Goal: Book appointment/travel/reservation

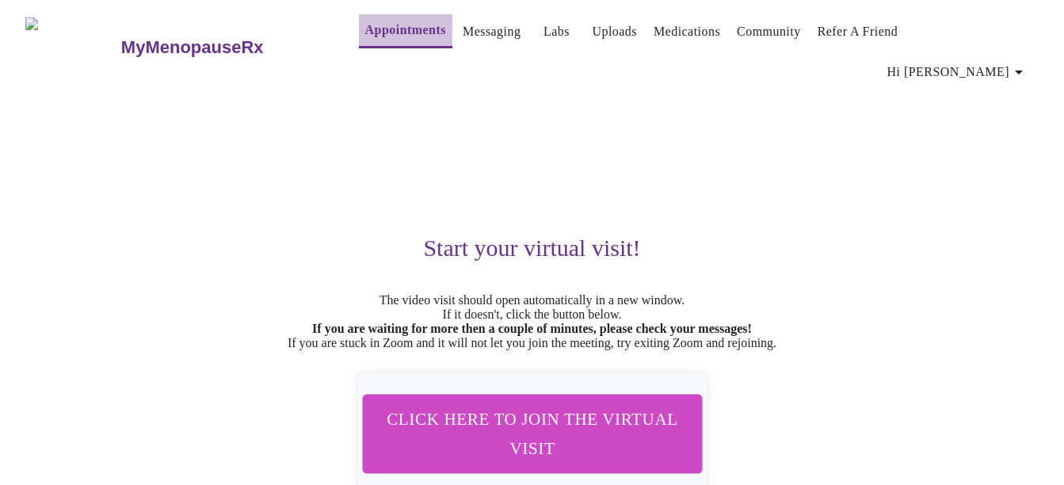
click at [400, 30] on link "Appointments" at bounding box center [405, 30] width 81 height 22
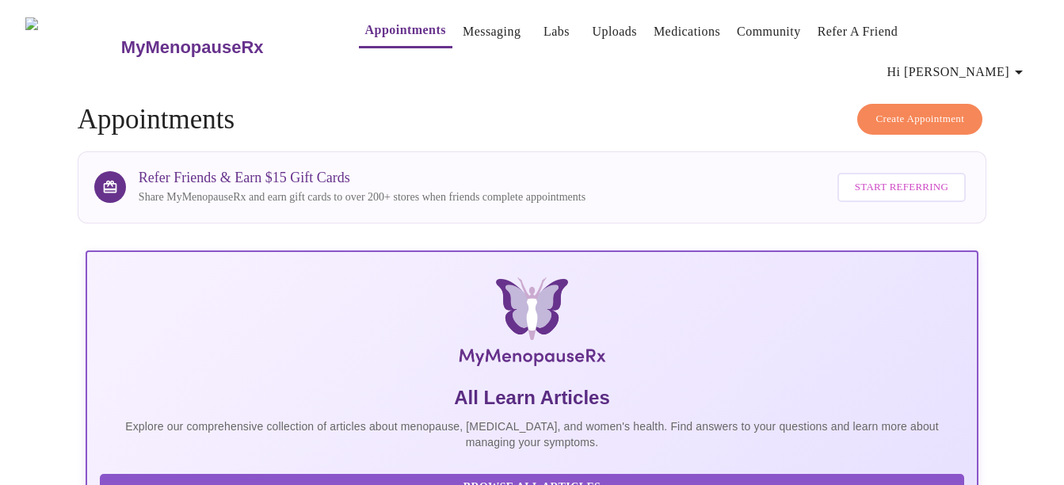
click at [897, 104] on button "Create Appointment" at bounding box center [919, 119] width 125 height 31
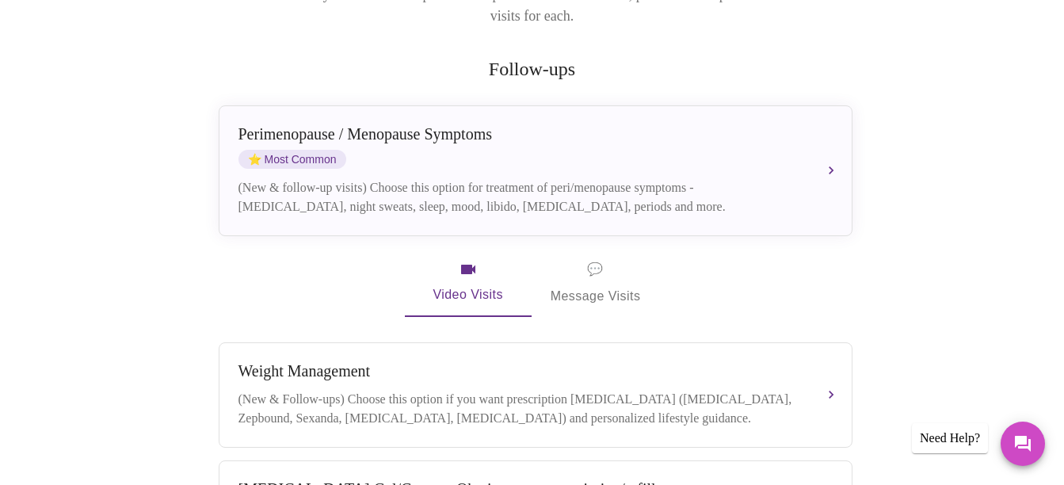
scroll to position [223, 0]
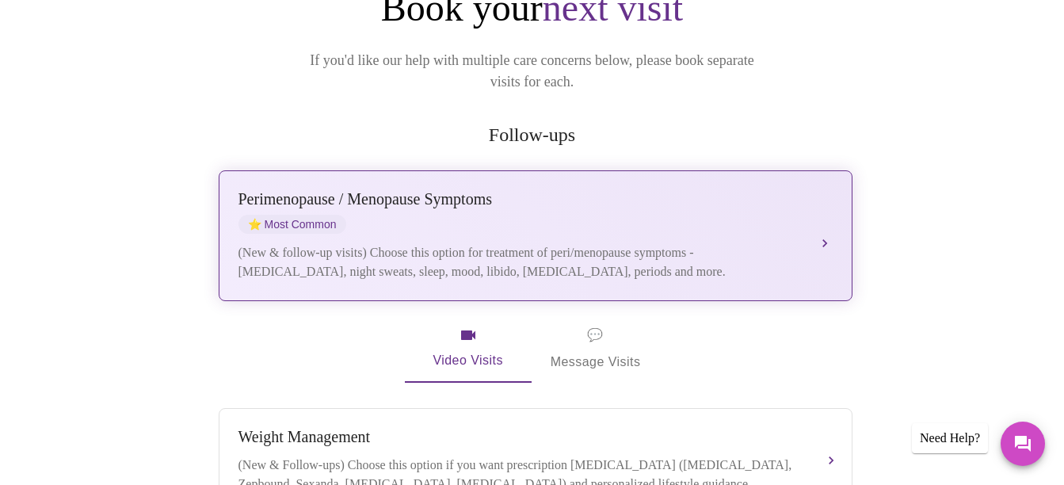
click at [685, 243] on div "(New & follow-up visits) Choose this option for treatment of peri/menopause sym…" at bounding box center [520, 262] width 563 height 38
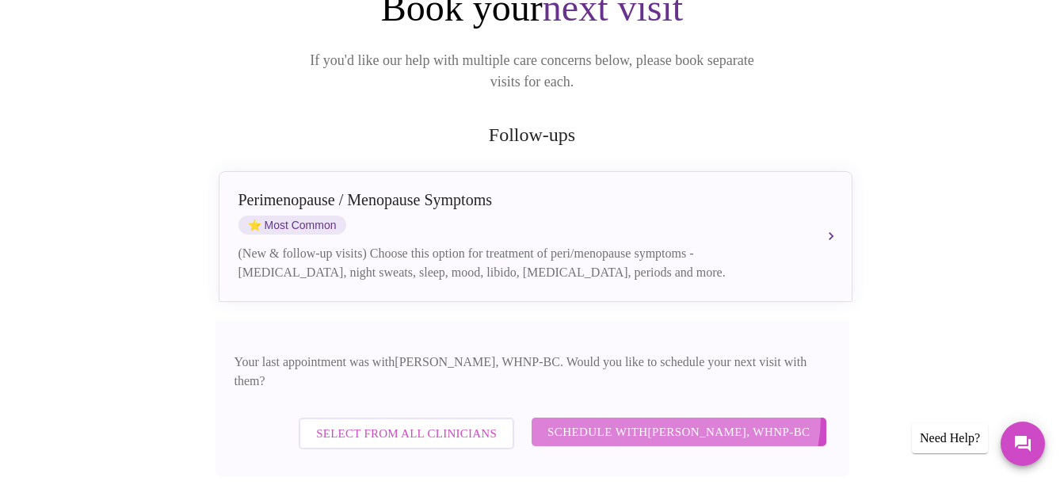
click at [686, 418] on button "Schedule with [PERSON_NAME], WHNP-BC" at bounding box center [679, 432] width 295 height 29
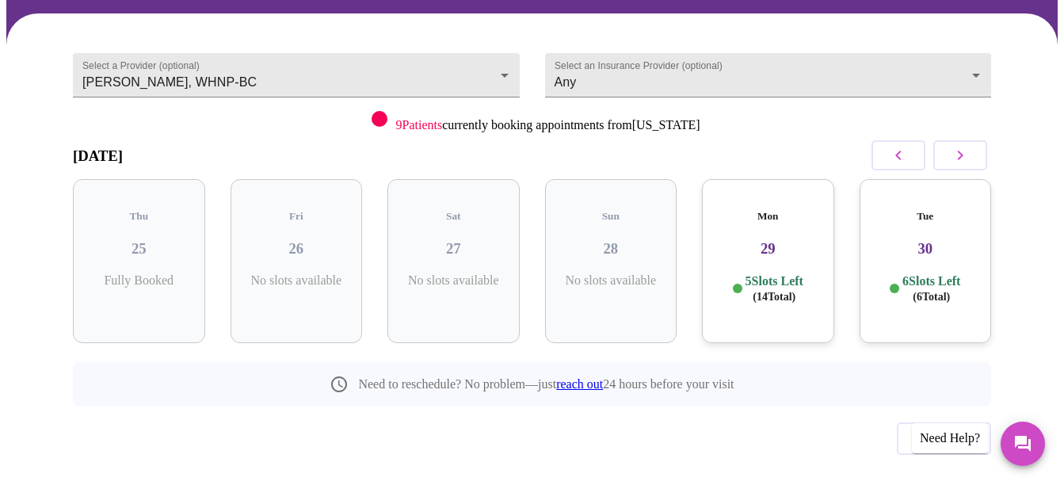
click at [979, 140] on button "button" at bounding box center [960, 155] width 54 height 30
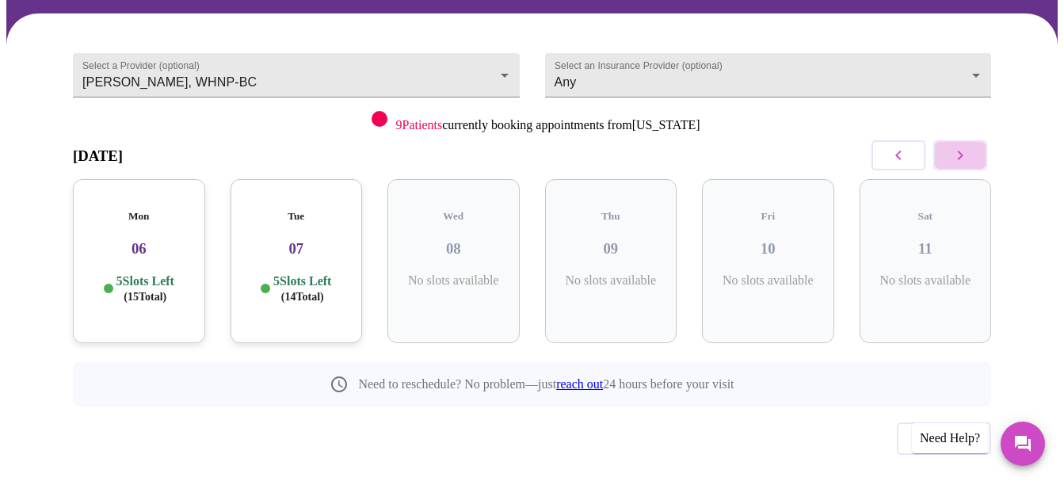
click at [979, 140] on button "button" at bounding box center [960, 155] width 54 height 30
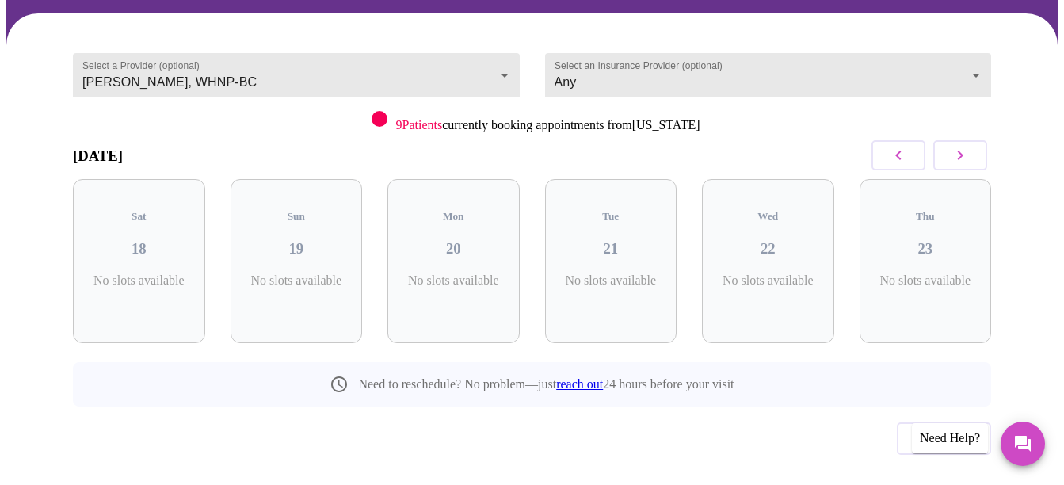
click at [979, 140] on button "button" at bounding box center [960, 155] width 54 height 30
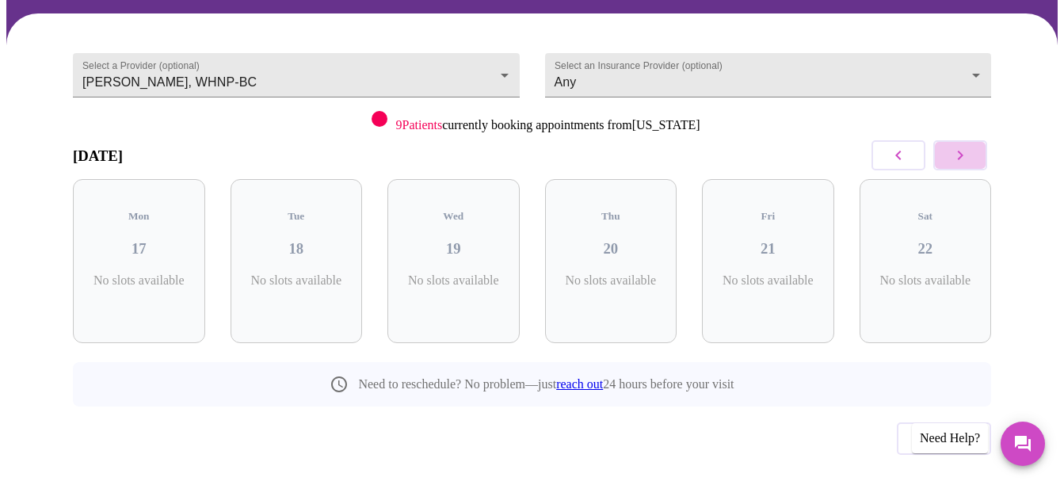
click at [979, 140] on button "button" at bounding box center [960, 155] width 54 height 30
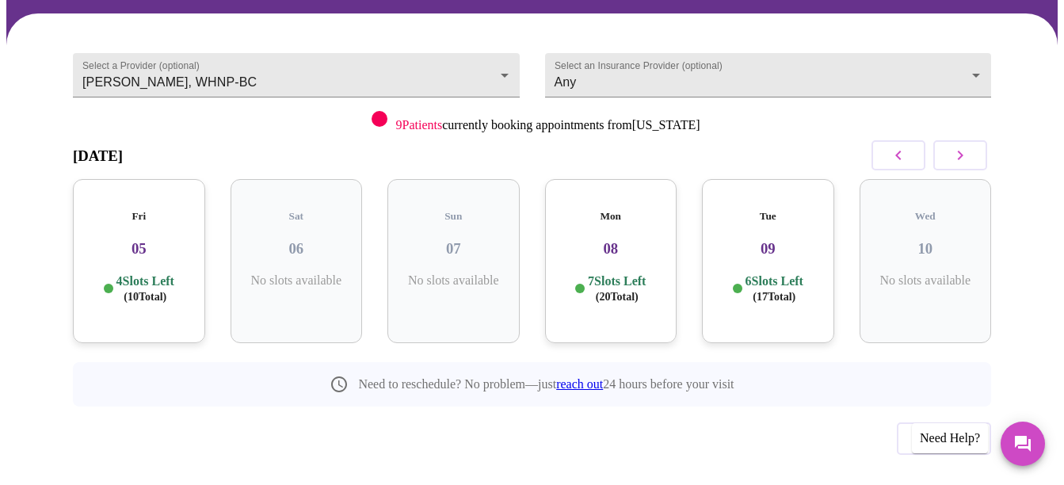
click at [896, 146] on icon "button" at bounding box center [898, 155] width 19 height 19
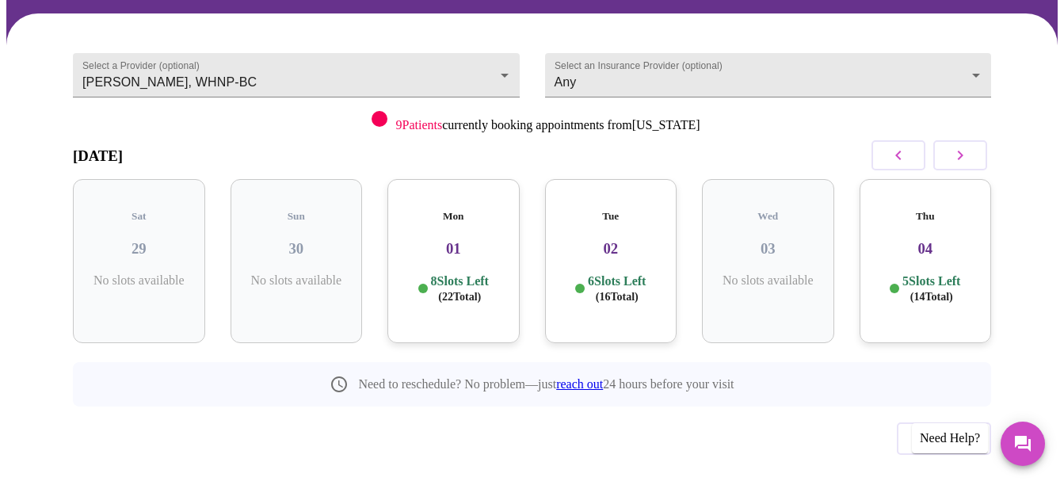
click at [942, 240] on h3 "04" at bounding box center [925, 248] width 107 height 17
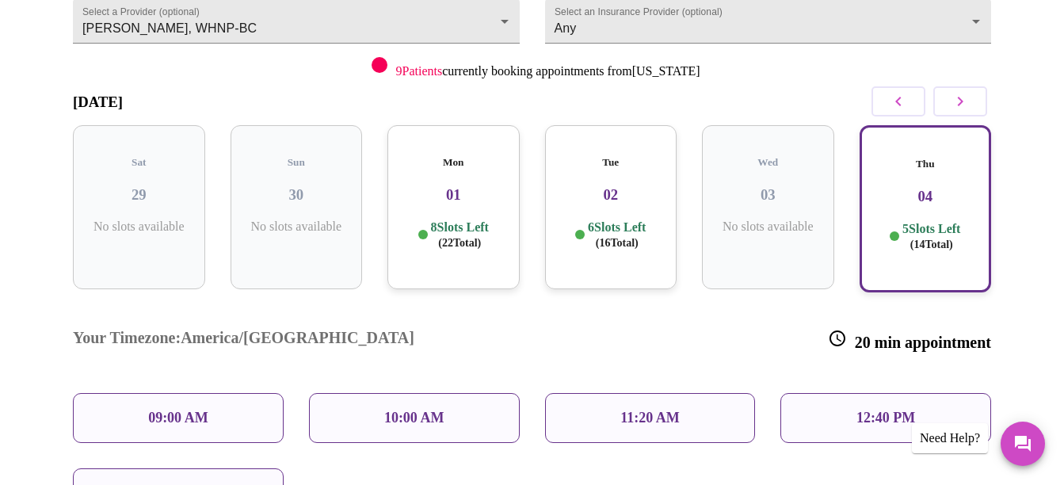
scroll to position [217, 0]
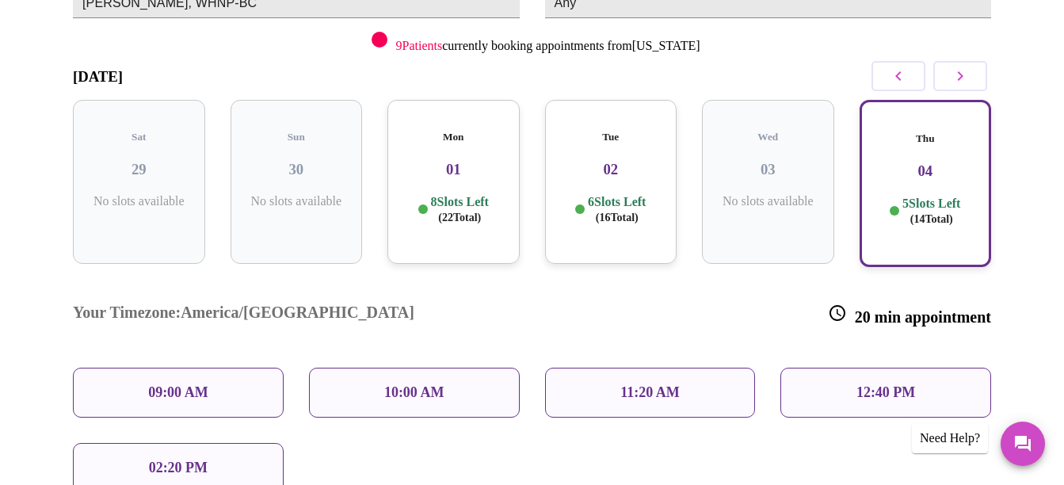
click at [258, 368] on div "09:00 AM" at bounding box center [178, 393] width 211 height 50
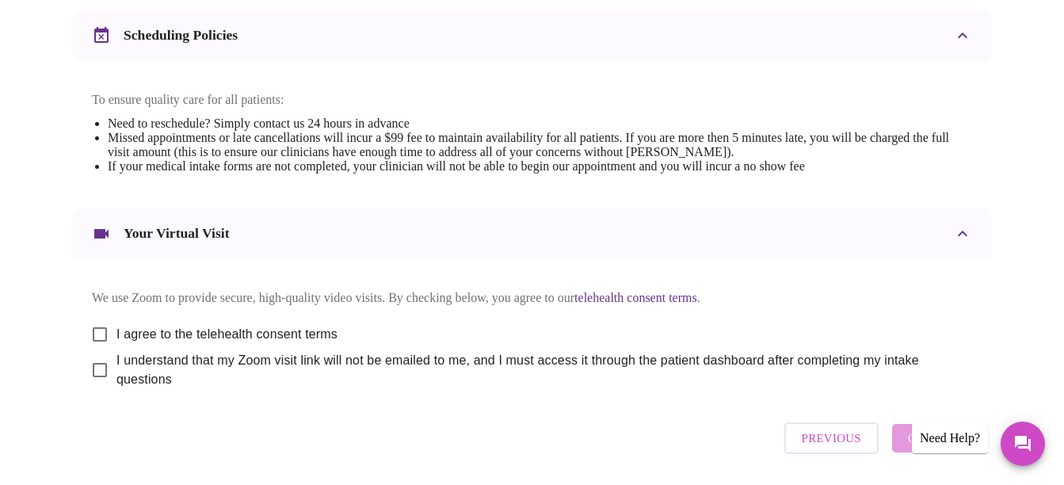
scroll to position [669, 0]
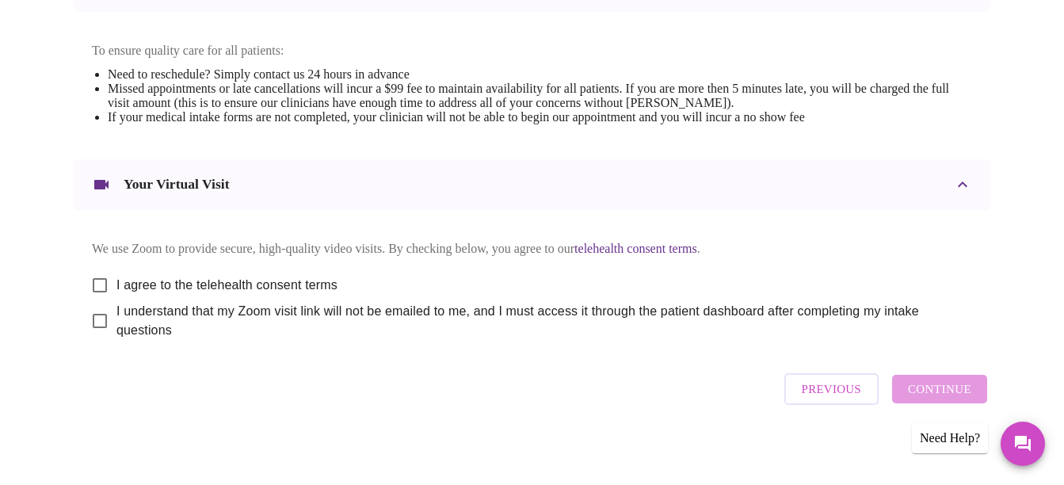
click at [92, 273] on input "I agree to the telehealth consent terms" at bounding box center [99, 285] width 33 height 33
checkbox input "true"
click at [89, 311] on input "I understand that my Zoom visit link will not be emailed to me, and I must acce…" at bounding box center [99, 320] width 33 height 33
checkbox input "true"
click at [941, 390] on span "Continue" at bounding box center [939, 389] width 63 height 21
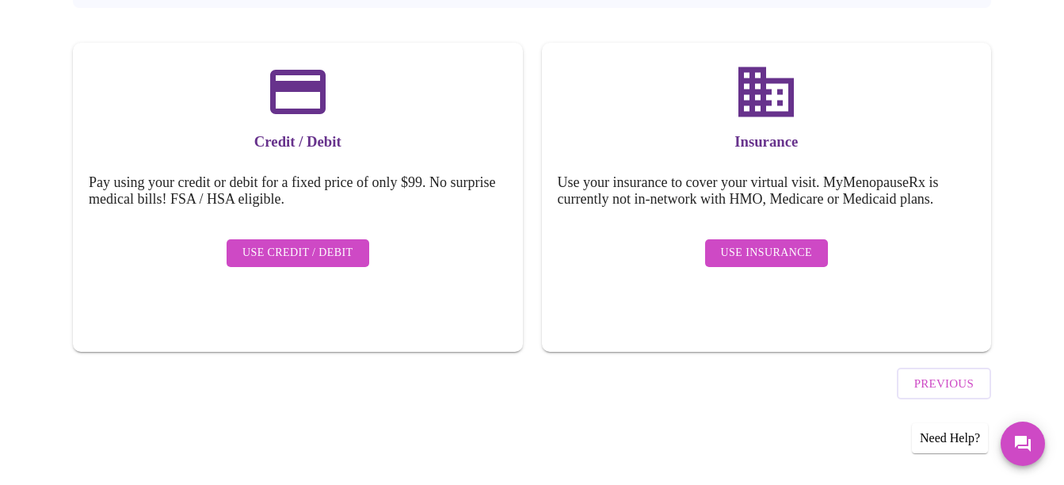
scroll to position [189, 0]
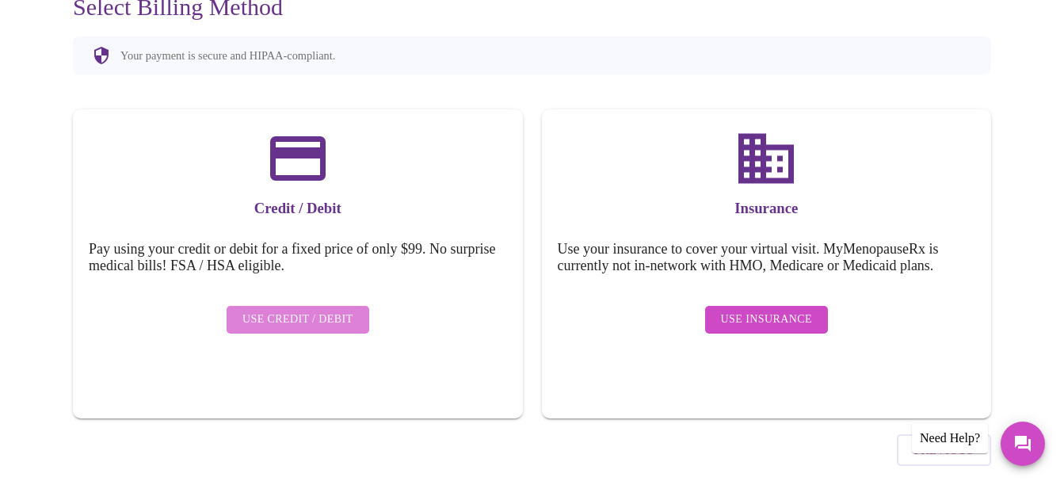
click at [345, 310] on span "Use Credit / Debit" at bounding box center [297, 320] width 111 height 20
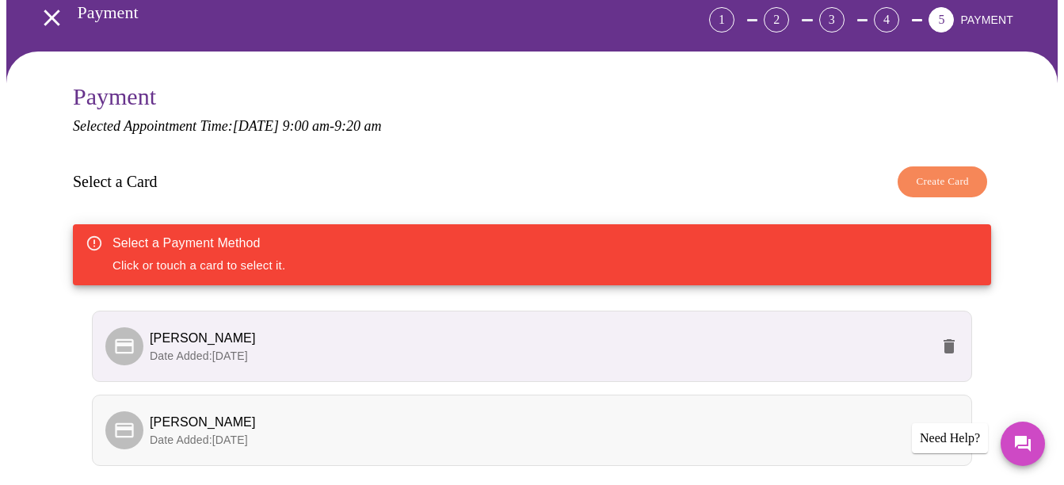
scroll to position [238, 0]
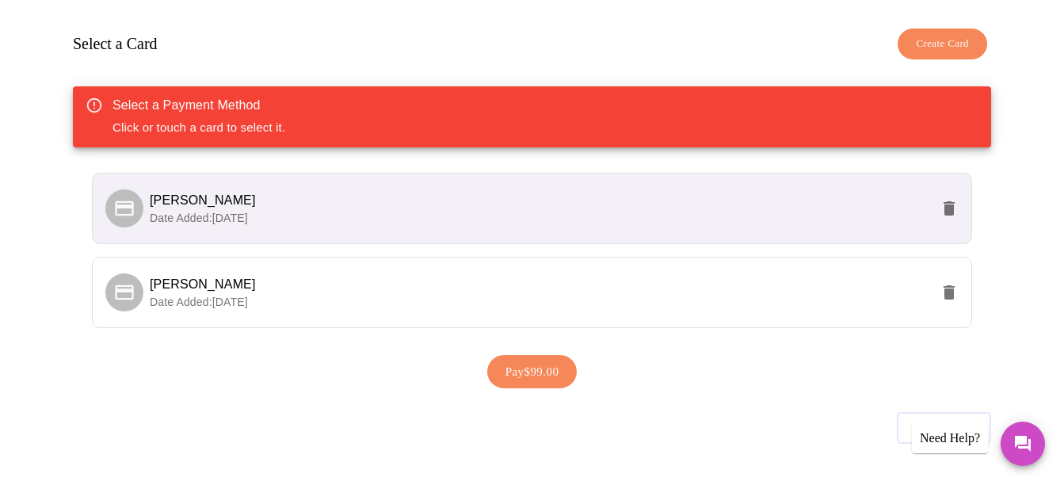
click at [631, 191] on span "[PERSON_NAME]" at bounding box center [540, 200] width 781 height 19
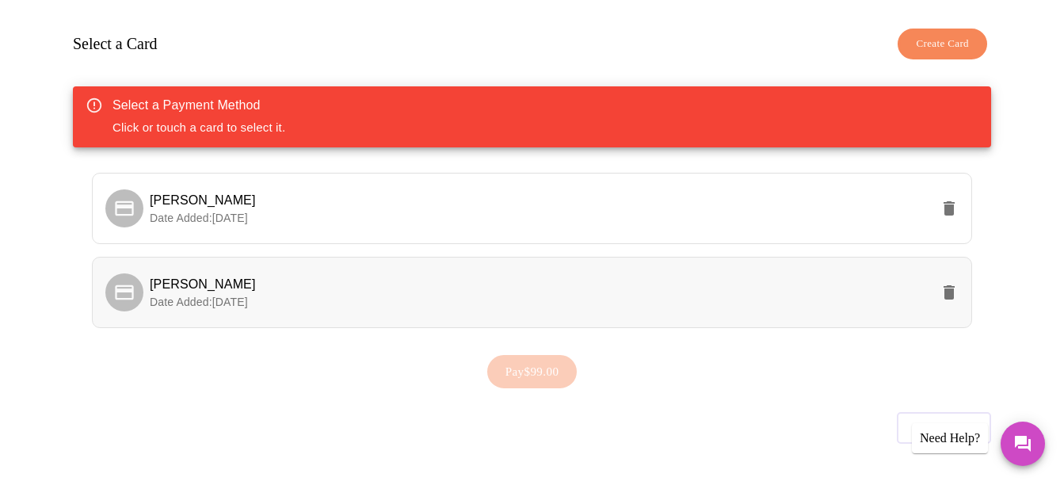
click at [639, 275] on span "[PERSON_NAME]" at bounding box center [540, 284] width 781 height 19
click at [552, 361] on span "Pay $99.00" at bounding box center [533, 371] width 54 height 21
